Goal: Task Accomplishment & Management: Manage account settings

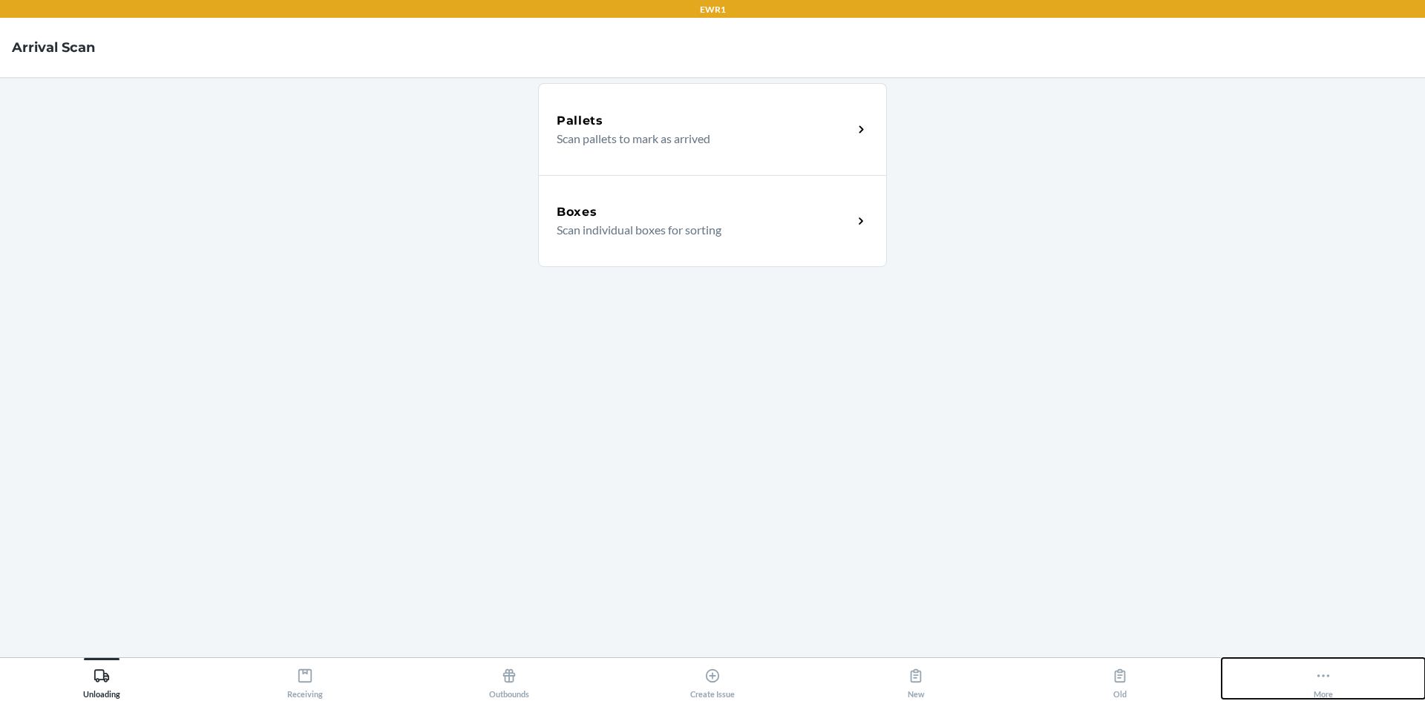
click at [1327, 681] on icon at bounding box center [1323, 676] width 16 height 16
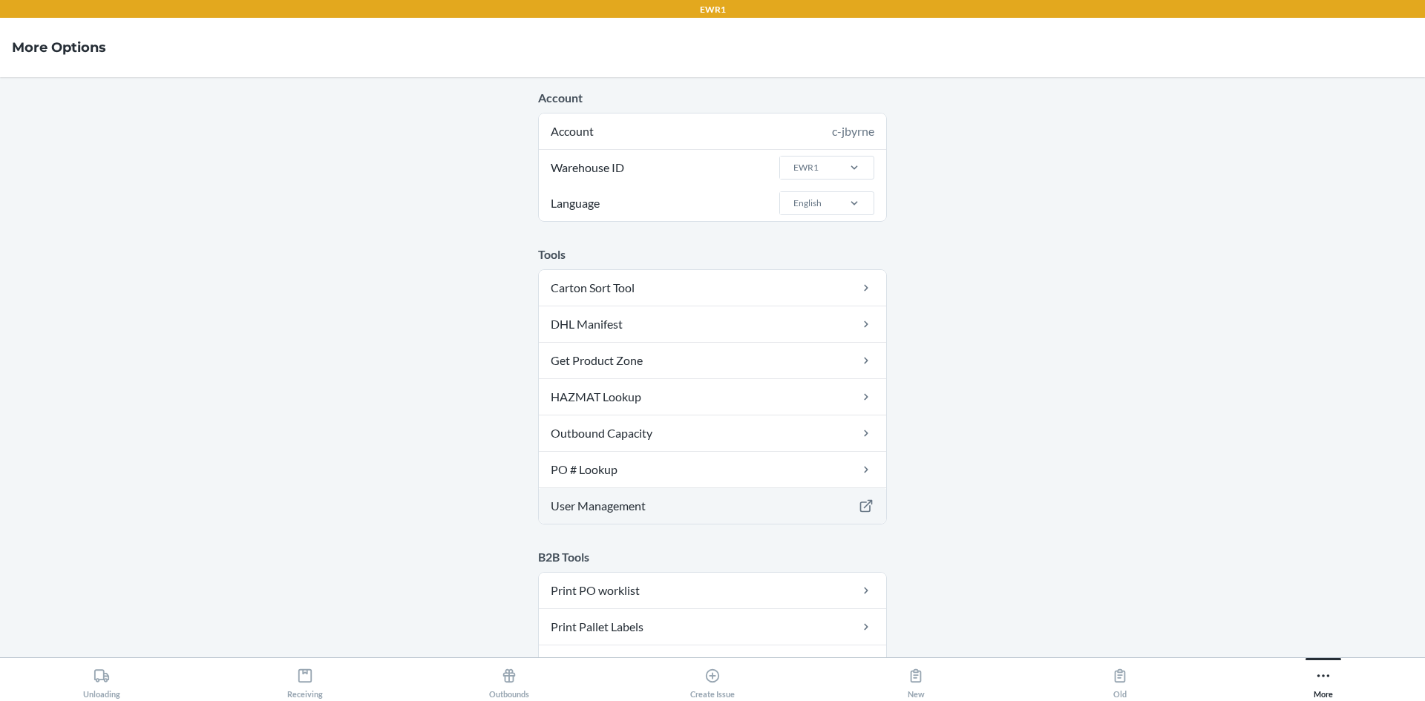
click at [696, 504] on link "User Management" at bounding box center [712, 506] width 347 height 36
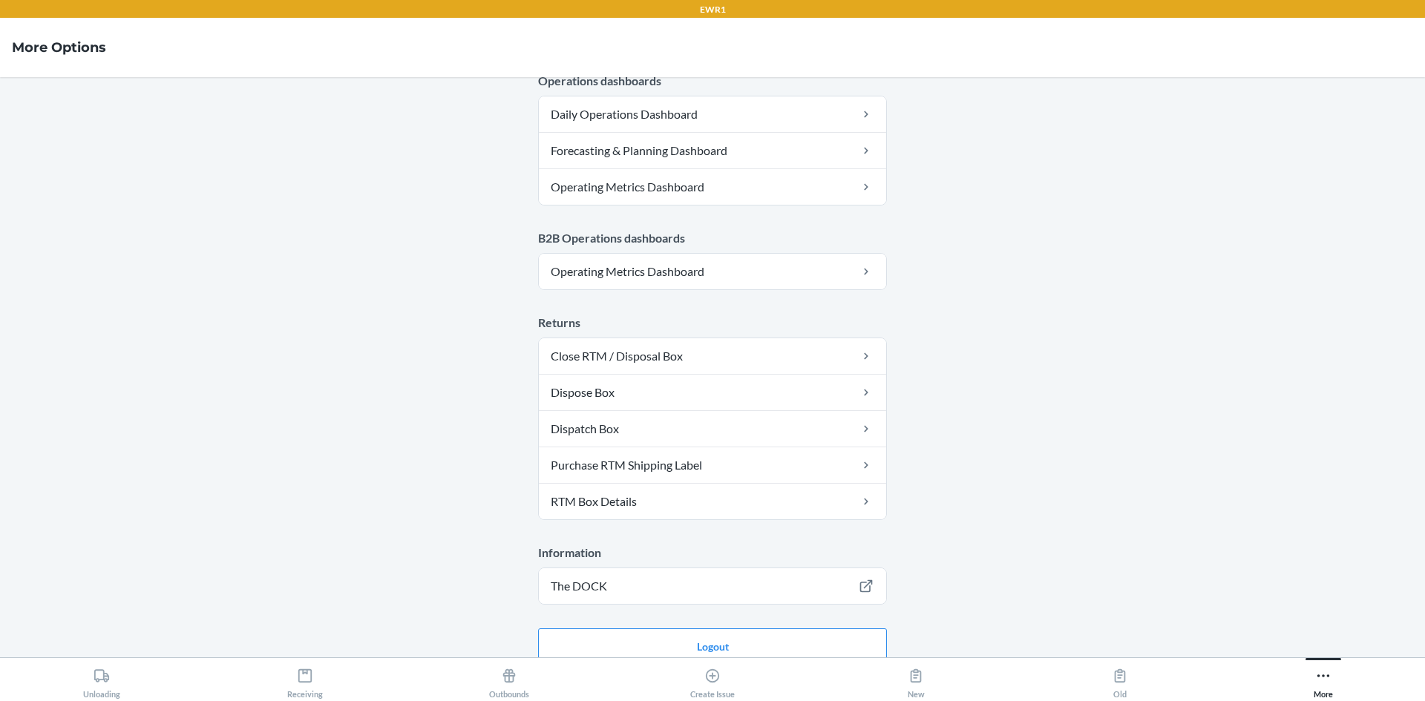
scroll to position [762, 0]
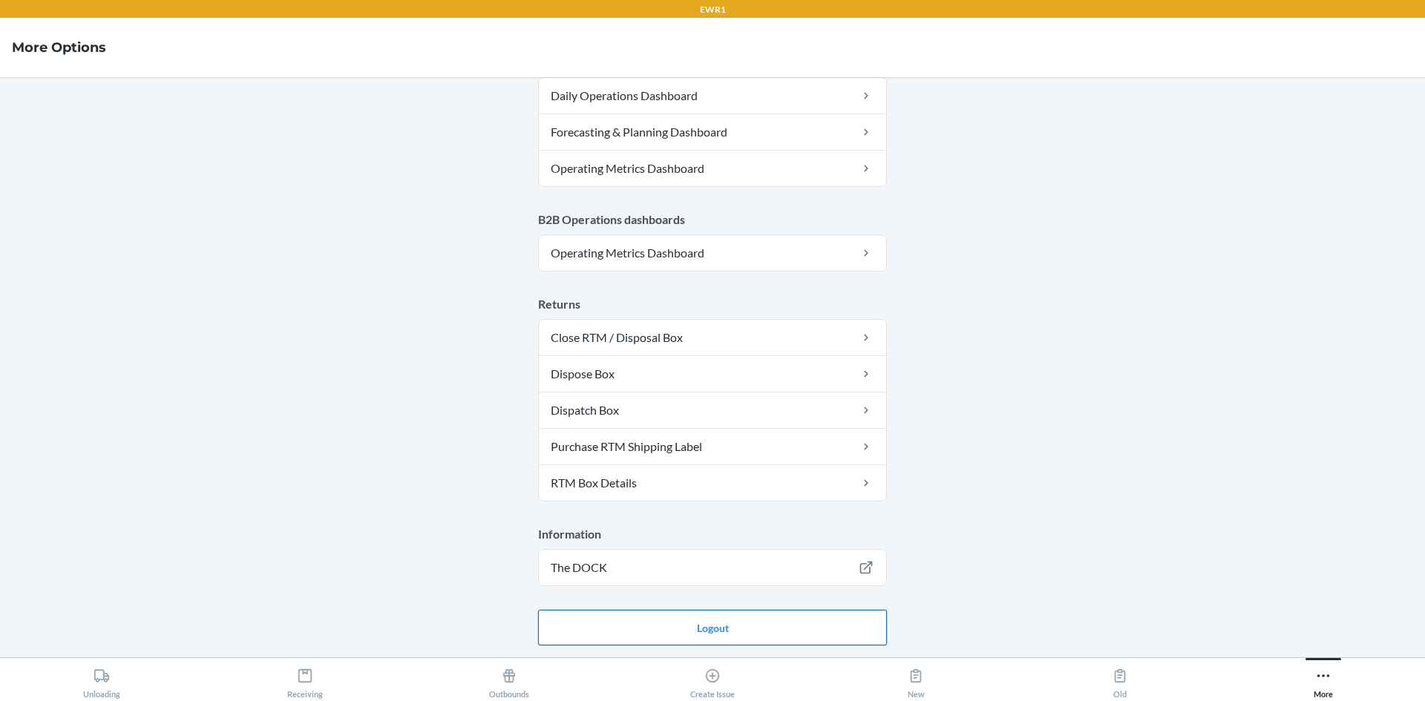
click at [841, 627] on button "Logout" at bounding box center [712, 628] width 349 height 36
